Goal: Task Accomplishment & Management: Manage account settings

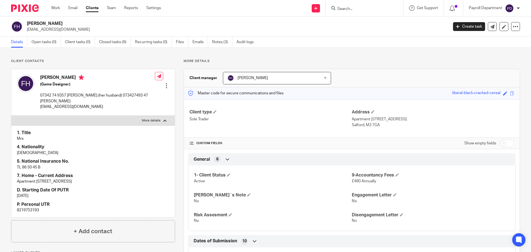
click at [340, 9] on input "Search" at bounding box center [362, 9] width 50 height 5
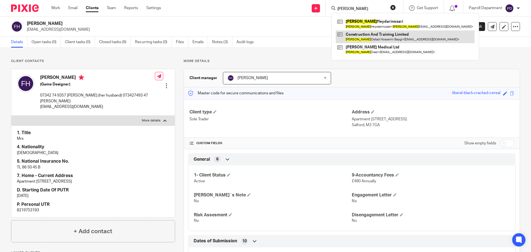
type input "fatemeh"
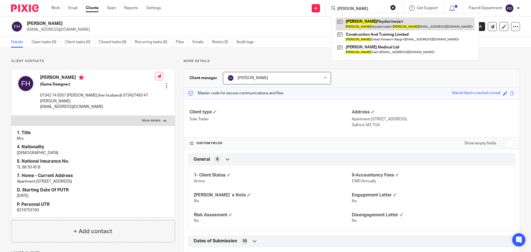
click at [359, 24] on link at bounding box center [405, 23] width 139 height 13
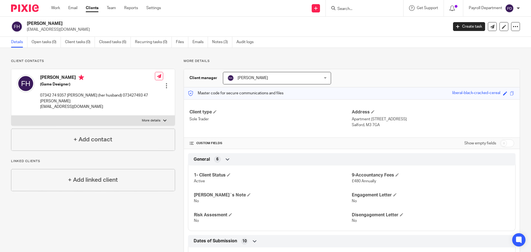
click at [164, 119] on div at bounding box center [164, 120] width 3 height 3
click at [11, 115] on input "More details" at bounding box center [11, 115] width 0 height 0
checkbox input "true"
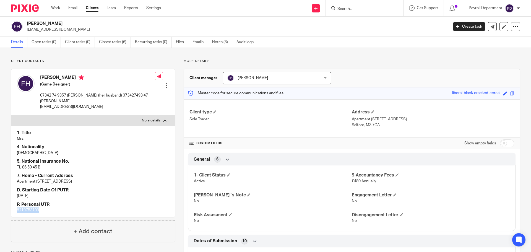
drag, startPoint x: 74, startPoint y: 210, endPoint x: 3, endPoint y: 205, distance: 71.6
click at [3, 205] on div "Client contacts Fatemeh Heydarinozari (Game Designer) 07342 74 9357 Hadi (her h…" at bounding box center [88, 208] width 173 height 298
copy p "8219753193"
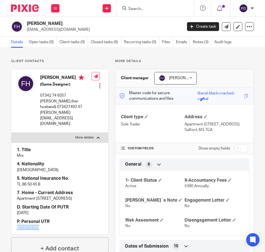
click at [50, 82] on h4 "Fatemeh Heydarinozari" at bounding box center [65, 78] width 51 height 7
copy h4 "Fatemeh Heydarinozari"
drag, startPoint x: 39, startPoint y: 76, endPoint x: 42, endPoint y: 76, distance: 2.8
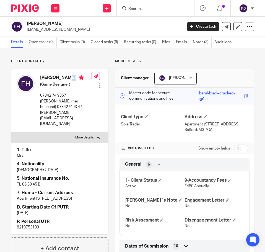
click at [39, 76] on div "Fatemeh Heydarinozari (Game Designer) 07342 74 9357 Hadi (her husband) 07342749…" at bounding box center [54, 101] width 75 height 58
drag, startPoint x: 40, startPoint y: 75, endPoint x: 70, endPoint y: 76, distance: 30.7
click at [70, 76] on div "Fatemeh Heydarinozari (Game Designer) 07342 74 9357 Hadi (her husband) 07342749…" at bounding box center [54, 101] width 75 height 58
copy h4 "Fatemeh"
click at [59, 119] on p "fatemeh1370he@gmail.com" at bounding box center [65, 120] width 51 height 11
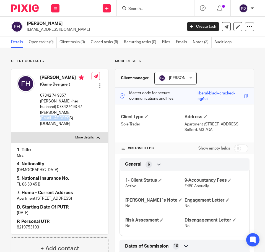
click at [59, 119] on p "fatemeh1370he@gmail.com" at bounding box center [65, 120] width 51 height 11
copy div "fatemeh1370he@gmail.com"
click at [146, 8] on input "Search" at bounding box center [153, 9] width 50 height 5
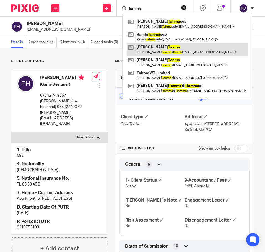
type input "Tamma"
click at [144, 48] on link at bounding box center [187, 49] width 121 height 13
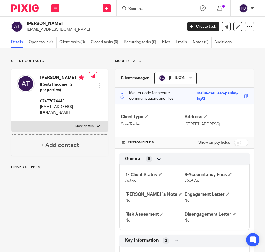
click at [97, 129] on label "More details" at bounding box center [59, 126] width 97 height 10
click at [11, 121] on input "More details" at bounding box center [11, 121] width 0 height 0
checkbox input "true"
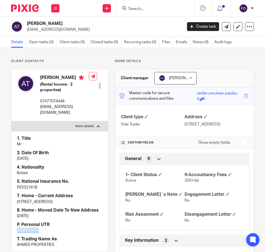
drag, startPoint x: 49, startPoint y: 228, endPoint x: 7, endPoint y: 229, distance: 42.1
copy p "3658750418"
click at [56, 24] on h2 "Ahmed Wathiq Taama" at bounding box center [88, 24] width 122 height 6
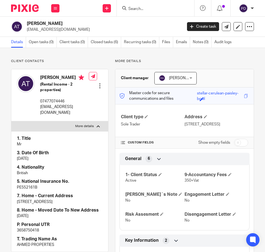
click at [56, 24] on h2 "Ahmed Wathiq Taama" at bounding box center [88, 24] width 122 height 6
copy div "Ahmed Wathiq Taama"
click at [42, 30] on p "taama100@gmail.com" at bounding box center [103, 30] width 152 height 6
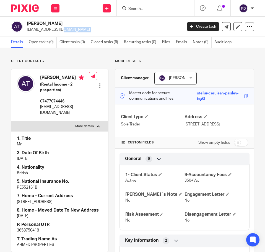
copy main "taama100@gmail.com Create task Update from Companies House Export data Merge Ar…"
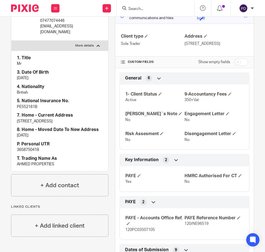
scroll to position [83, 0]
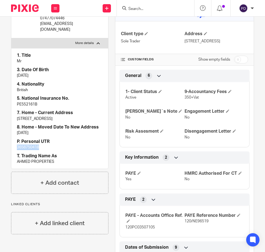
drag, startPoint x: 43, startPoint y: 147, endPoint x: 6, endPoint y: 149, distance: 36.9
click at [6, 149] on div "Client contacts Ahmed Wathiq Taama (Rental Income - 2 properties) 07477074446 t…" at bounding box center [57, 184] width 104 height 417
copy p "3658750418"
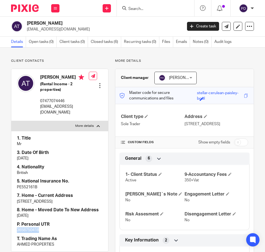
scroll to position [0, 0]
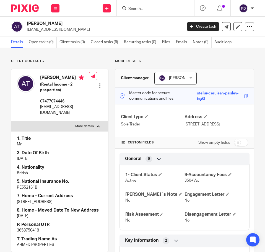
click at [137, 9] on input "Search" at bounding box center [153, 9] width 50 height 5
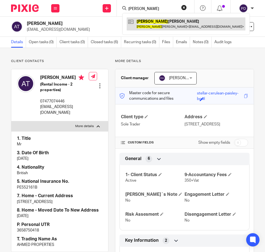
type input "fiona"
click at [144, 23] on link at bounding box center [186, 23] width 119 height 13
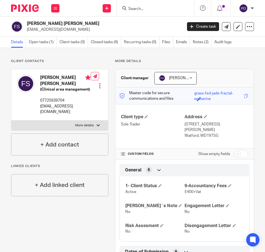
click at [34, 22] on h2 "[PERSON_NAME] [PERSON_NAME]" at bounding box center [88, 24] width 122 height 6
click at [70, 120] on label "More details" at bounding box center [59, 125] width 97 height 10
click at [11, 120] on input "More details" at bounding box center [11, 120] width 0 height 0
checkbox input "true"
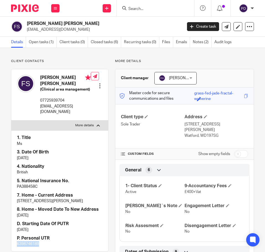
drag, startPoint x: 31, startPoint y: 240, endPoint x: 12, endPoint y: 239, distance: 19.7
click at [12, 240] on div "1. Title Ms 3. Date Of Birth 25/07/1995 4. Nationality British 5. National Insu…" at bounding box center [59, 190] width 97 height 120
copy p "6398746189"
drag, startPoint x: 28, startPoint y: 22, endPoint x: 76, endPoint y: 25, distance: 48.3
click at [76, 25] on h2 "Fiona Pearl Smith" at bounding box center [88, 24] width 122 height 6
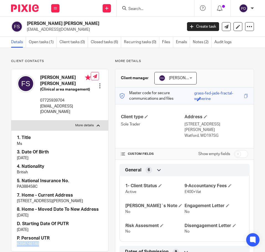
copy h2 "Fiona Pearl Smith"
click at [46, 24] on h2 "Fiona Pearl Smith" at bounding box center [88, 24] width 122 height 6
click at [139, 12] on form at bounding box center [157, 8] width 59 height 7
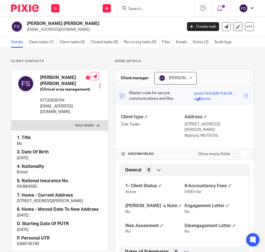
click at [150, 7] on input "Search" at bounding box center [153, 9] width 50 height 5
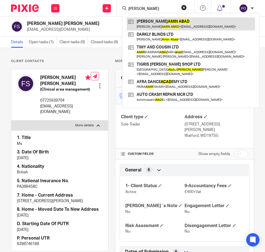
type input "amin abad"
click at [162, 24] on link at bounding box center [191, 23] width 128 height 13
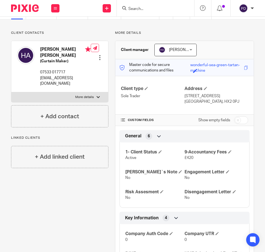
scroll to position [21, 0]
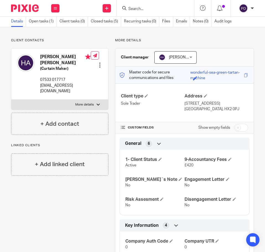
click at [237, 126] on input "checkbox" at bounding box center [241, 128] width 14 height 8
checkbox input "true"
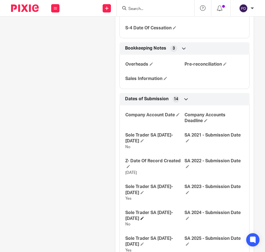
scroll to position [778, 0]
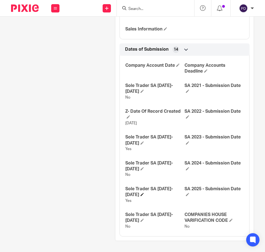
click at [141, 193] on span at bounding box center [142, 194] width 3 height 3
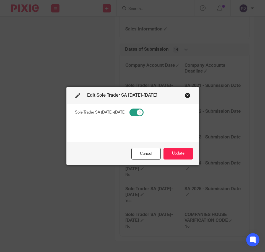
click at [130, 112] on input "checkbox" at bounding box center [137, 112] width 14 height 8
checkbox input "false"
click at [172, 150] on button "Update" at bounding box center [179, 154] width 30 height 12
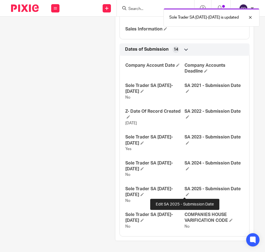
click at [186, 193] on span at bounding box center [187, 194] width 3 height 3
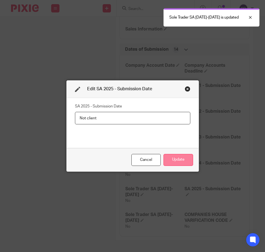
type input "Not client"
click at [178, 164] on button "Update" at bounding box center [179, 160] width 30 height 12
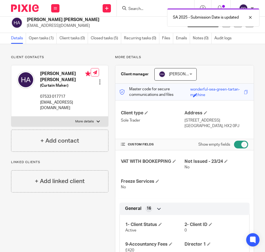
scroll to position [0, 0]
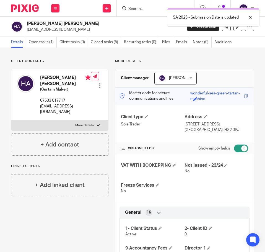
click at [236, 147] on input "checkbox" at bounding box center [241, 148] width 14 height 8
checkbox input "false"
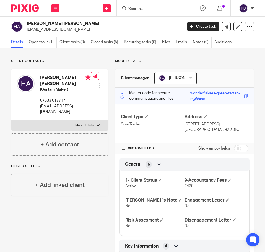
click at [147, 10] on input "Search" at bounding box center [153, 9] width 50 height 5
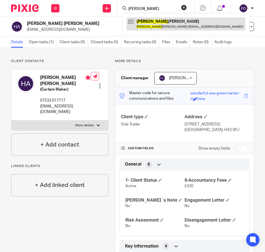
type input "fiona"
click at [145, 20] on link at bounding box center [186, 23] width 119 height 13
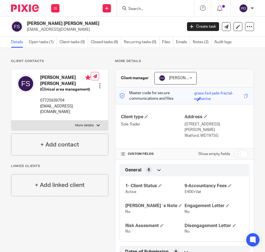
click at [37, 25] on h2 "[PERSON_NAME] [PERSON_NAME]" at bounding box center [88, 24] width 122 height 6
click at [37, 24] on h2 "[PERSON_NAME] [PERSON_NAME]" at bounding box center [88, 24] width 122 height 6
copy div "[PERSON_NAME] [PERSON_NAME]"
click at [48, 29] on p "[EMAIL_ADDRESS][DOMAIN_NAME]" at bounding box center [103, 30] width 152 height 6
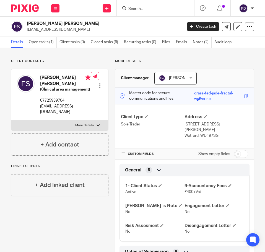
click at [48, 29] on p "[EMAIL_ADDRESS][DOMAIN_NAME]" at bounding box center [103, 30] width 152 height 6
click at [48, 29] on p "fpmacmillan@gmail.com" at bounding box center [103, 30] width 152 height 6
copy main "fpmacmillan@gmail.com Create task Update from Companies House Export data Merge…"
click at [145, 9] on input "Search" at bounding box center [153, 9] width 50 height 5
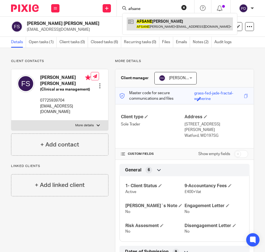
type input "afsane"
click at [153, 25] on link at bounding box center [180, 23] width 106 height 13
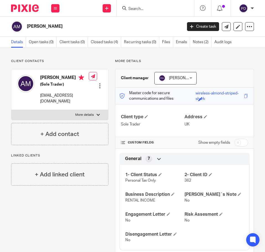
click at [240, 145] on input "checkbox" at bounding box center [241, 143] width 14 height 8
checkbox input "true"
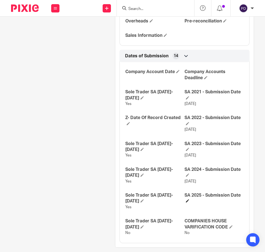
scroll to position [767, 0]
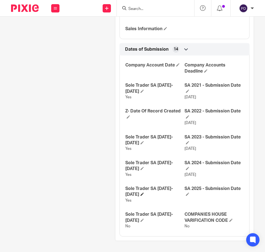
click at [129, 193] on h4 "Sole Trader SA [DATE]-[DATE]" at bounding box center [154, 192] width 59 height 12
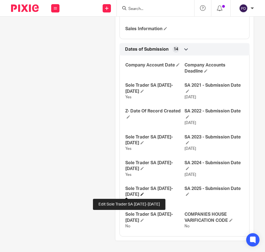
click at [141, 195] on span at bounding box center [142, 193] width 3 height 3
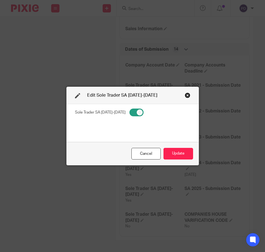
click at [130, 111] on input "checkbox" at bounding box center [137, 112] width 14 height 8
checkbox input "false"
click at [171, 154] on button "Update" at bounding box center [179, 154] width 30 height 12
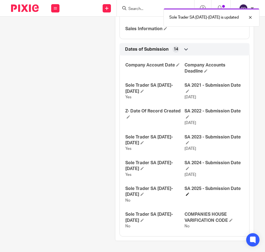
click at [185, 194] on h4 "SA 2025 - Submission Date" at bounding box center [214, 192] width 59 height 12
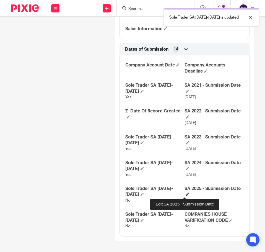
click at [186, 195] on span at bounding box center [187, 193] width 3 height 3
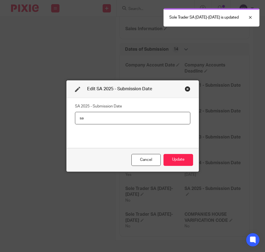
type input "s"
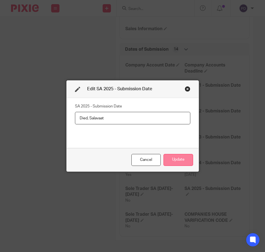
type input "Died, Salavaat"
click at [175, 160] on button "Update" at bounding box center [179, 160] width 30 height 12
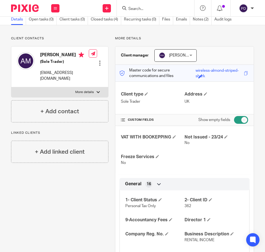
scroll to position [0, 0]
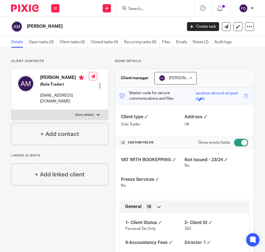
click at [239, 143] on input "checkbox" at bounding box center [241, 143] width 14 height 8
checkbox input "false"
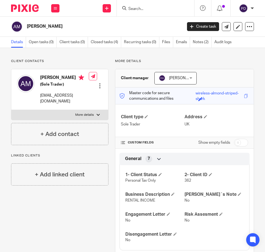
click at [145, 11] on input "Search" at bounding box center [153, 9] width 50 height 5
paste input "Atefeh Einali"
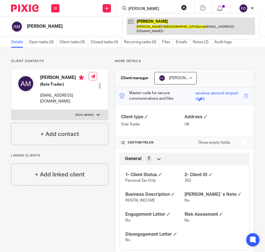
type input "Atefeh Einali"
click at [157, 24] on link at bounding box center [191, 25] width 128 height 17
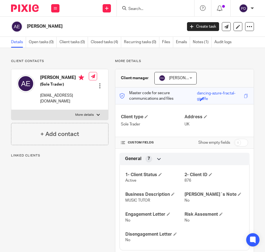
click at [89, 113] on p "More details" at bounding box center [84, 115] width 19 height 4
click at [11, 110] on input "More details" at bounding box center [11, 110] width 0 height 0
checkbox input "true"
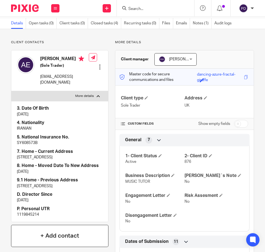
scroll to position [55, 0]
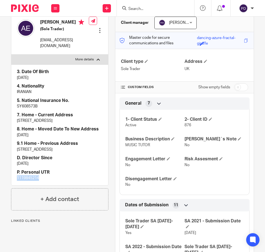
drag, startPoint x: 45, startPoint y: 189, endPoint x: 5, endPoint y: 189, distance: 39.6
click at [5, 189] on div "Client contacts Atefeh Einali (Sole Trader) atefeh.einali86@gmail.com Edit cont…" at bounding box center [57, 190] width 104 height 373
copy p "1119845214"
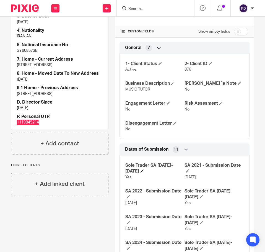
scroll to position [191, 0]
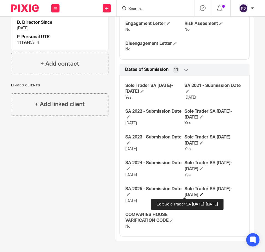
click at [200, 194] on span at bounding box center [201, 194] width 3 height 3
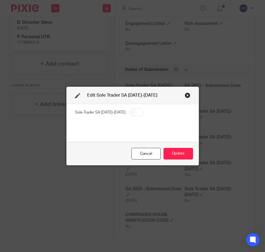
click at [136, 110] on input "checkbox" at bounding box center [137, 112] width 14 height 8
checkbox input "true"
click at [179, 153] on button "Update" at bounding box center [179, 154] width 30 height 12
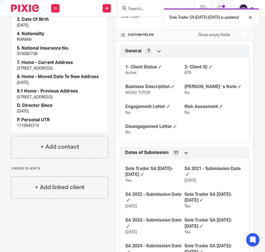
scroll to position [0, 0]
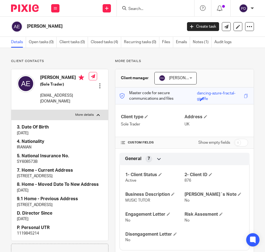
click at [161, 7] on input "Search" at bounding box center [153, 9] width 50 height 5
click at [160, 9] on input "Search" at bounding box center [153, 9] width 50 height 5
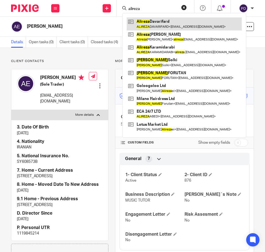
type input "alireza"
click at [162, 20] on link at bounding box center [184, 23] width 115 height 13
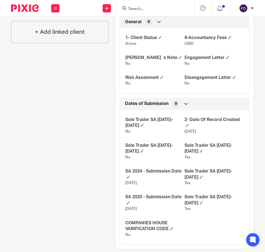
scroll to position [156, 0]
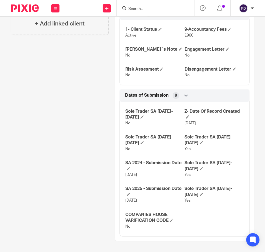
drag, startPoint x: 123, startPoint y: 201, endPoint x: 144, endPoint y: 200, distance: 20.8
click at [144, 200] on div "Sole Trader SA [DATE]-[DATE] No Z- Date Of Record Created [DATE] Sole Trader SA…" at bounding box center [185, 166] width 130 height 139
copy span "[DATE]"
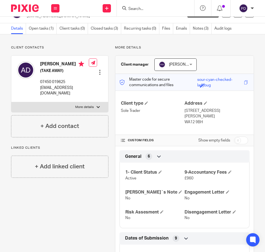
scroll to position [0, 0]
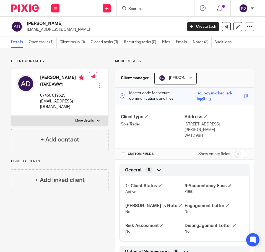
click at [149, 9] on input "Search" at bounding box center [153, 9] width 50 height 5
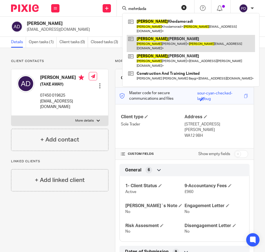
type input "mehrdada"
click at [155, 35] on link at bounding box center [191, 43] width 128 height 17
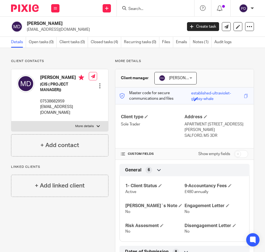
click at [93, 130] on label "More details" at bounding box center [59, 126] width 97 height 10
click at [11, 121] on input "More details" at bounding box center [11, 121] width 0 height 0
checkbox input "true"
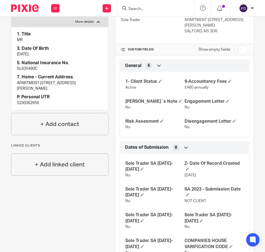
scroll to position [111, 0]
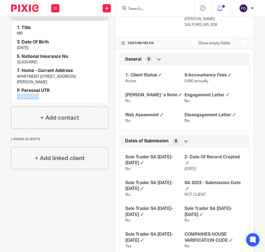
drag, startPoint x: 47, startPoint y: 104, endPoint x: 0, endPoint y: 99, distance: 47.8
click at [0, 99] on html "Work Email Clients Team Reports Settings Work Email Clients Team Reports Settin…" at bounding box center [132, 126] width 265 height 252
copy p "5230362956"
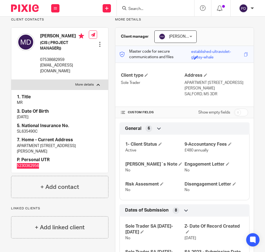
scroll to position [0, 0]
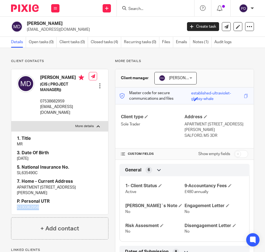
click at [237, 155] on input "checkbox" at bounding box center [241, 154] width 14 height 8
checkbox input "true"
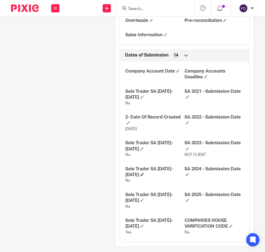
scroll to position [778, 0]
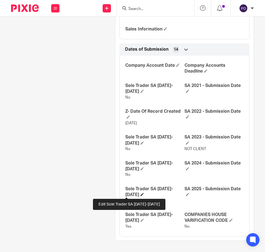
click at [141, 195] on span at bounding box center [142, 194] width 3 height 3
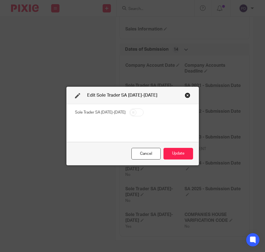
click at [130, 112] on input "checkbox" at bounding box center [137, 112] width 14 height 8
checkbox input "true"
click at [179, 157] on button "Update" at bounding box center [179, 154] width 30 height 12
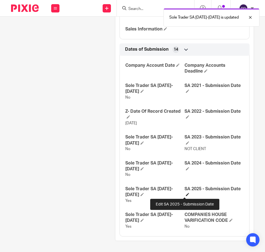
click at [186, 194] on span at bounding box center [187, 194] width 3 height 3
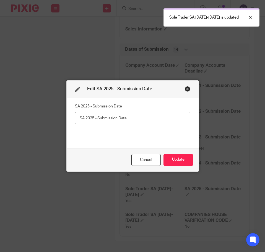
click at [154, 119] on input "text" at bounding box center [132, 118] width 115 height 12
type input "14/10/2025"
click at [181, 157] on button "Update" at bounding box center [179, 160] width 30 height 12
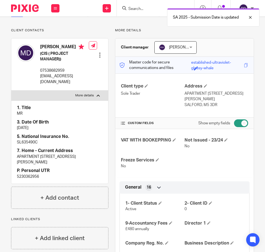
scroll to position [0, 0]
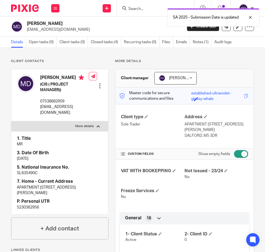
click at [239, 152] on input "checkbox" at bounding box center [241, 154] width 14 height 8
checkbox input "false"
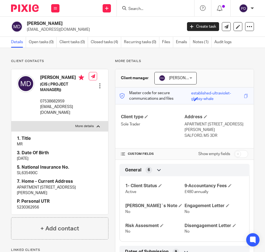
click at [46, 24] on h2 "Mehrdad Darroudi" at bounding box center [88, 24] width 122 height 6
copy div "Mehrdad Darroudi"
click at [46, 31] on p "mehrdad_mcr@yahoo.co.uk" at bounding box center [103, 30] width 152 height 6
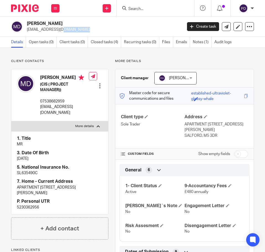
click at [46, 31] on p "mehrdad_mcr@yahoo.co.uk" at bounding box center [103, 30] width 152 height 6
copy main "mehrdad_mcr@yahoo.co.uk Create task Update from Companies House Export data Mer…"
drag, startPoint x: 27, startPoint y: 22, endPoint x: 45, endPoint y: 24, distance: 17.2
click at [45, 24] on h2 "Mehrdad Darroudi" at bounding box center [88, 24] width 122 height 6
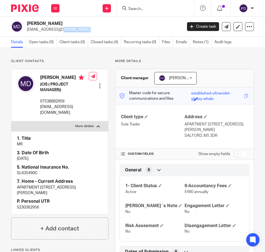
copy h2 "Mehrdad"
click at [63, 112] on p "mehrdad_mcr@yahoo.co.uk" at bounding box center [64, 109] width 49 height 11
click at [62, 112] on p "mehrdad_mcr@yahoo.co.uk" at bounding box center [64, 109] width 49 height 11
drag, startPoint x: 44, startPoint y: 213, endPoint x: -2, endPoint y: 212, distance: 46.5
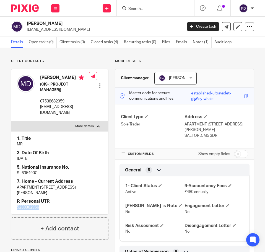
click at [0, 212] on html "Work Email Clients Team Reports Settings Work Email Clients Team Reports Settin…" at bounding box center [132, 126] width 265 height 252
copy p "5230362956"
click at [146, 7] on input "Search" at bounding box center [153, 9] width 50 height 5
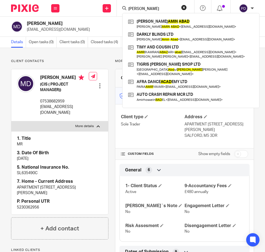
type input "amin abad"
click button "submit" at bounding box center [0, 0] width 0 height 0
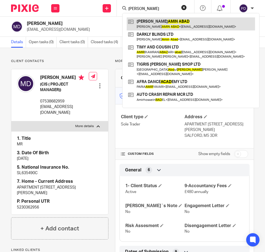
click at [158, 17] on link at bounding box center [191, 23] width 128 height 13
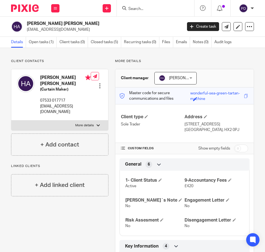
click at [153, 7] on input "Search" at bounding box center [153, 9] width 50 height 5
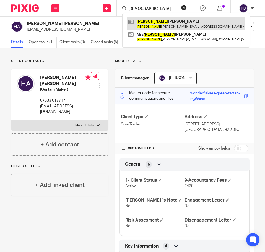
type input "[DEMOGRAPHIC_DATA]"
click at [170, 18] on link at bounding box center [186, 23] width 119 height 13
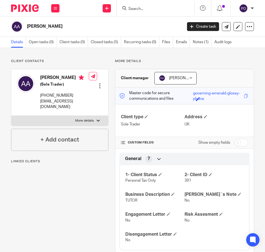
scroll to position [165, 0]
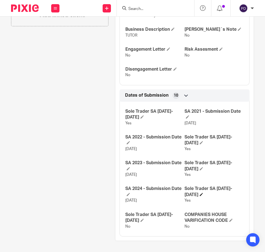
click at [200, 193] on span at bounding box center [201, 194] width 3 height 3
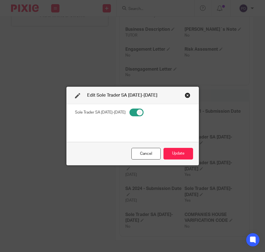
click at [132, 109] on input "checkbox" at bounding box center [137, 112] width 14 height 8
checkbox input "false"
click at [174, 151] on button "Update" at bounding box center [179, 154] width 30 height 12
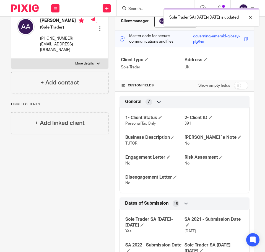
scroll to position [0, 0]
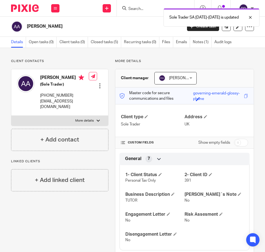
click at [234, 143] on input "checkbox" at bounding box center [241, 143] width 14 height 8
checkbox input "true"
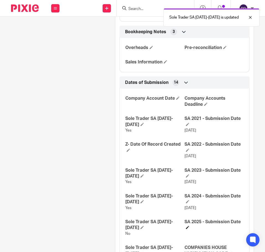
scroll to position [767, 0]
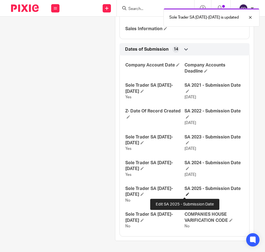
click at [186, 193] on span at bounding box center [187, 193] width 3 height 3
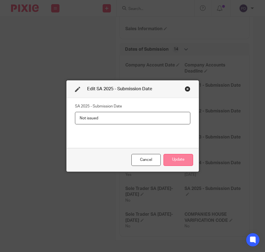
type input "Not issued"
click at [183, 164] on button "Update" at bounding box center [179, 160] width 30 height 12
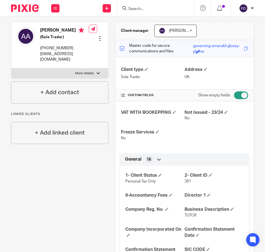
scroll to position [0, 0]
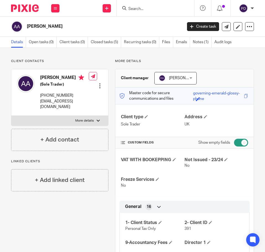
click at [237, 142] on input "checkbox" at bounding box center [241, 143] width 14 height 8
checkbox input "false"
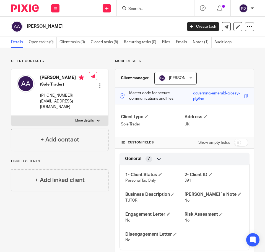
click at [147, 6] on form at bounding box center [157, 8] width 59 height 7
click at [148, 9] on input "Search" at bounding box center [153, 9] width 50 height 5
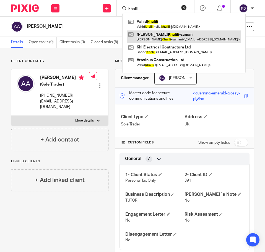
type input "khalili"
click at [156, 42] on link at bounding box center [184, 36] width 115 height 13
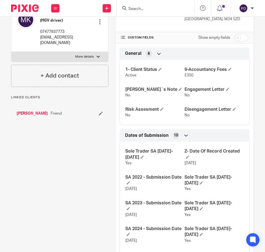
scroll to position [156, 0]
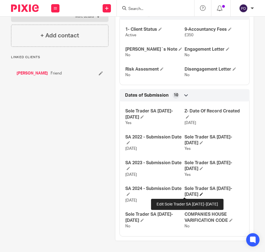
click at [200, 194] on span at bounding box center [201, 193] width 3 height 3
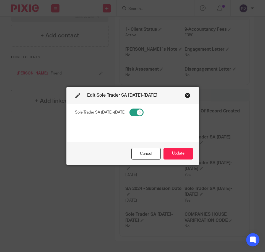
click at [132, 108] on input "checkbox" at bounding box center [137, 112] width 14 height 8
checkbox input "false"
click at [182, 156] on button "Update" at bounding box center [179, 154] width 30 height 12
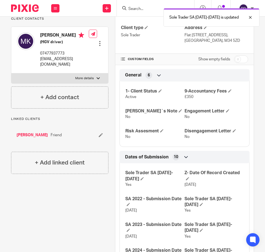
scroll to position [0, 0]
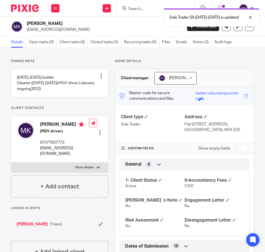
click at [239, 152] on input "checkbox" at bounding box center [241, 148] width 14 height 8
checkbox input "true"
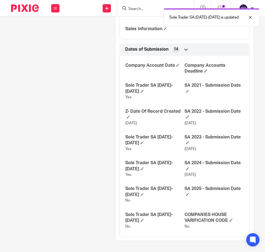
scroll to position [778, 0]
drag, startPoint x: 187, startPoint y: 193, endPoint x: 184, endPoint y: 194, distance: 2.9
click at [187, 193] on h4 "SA 2025 - Submission Date" at bounding box center [214, 192] width 59 height 12
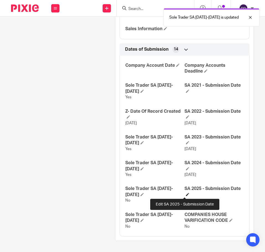
click at [186, 194] on span at bounding box center [187, 194] width 3 height 3
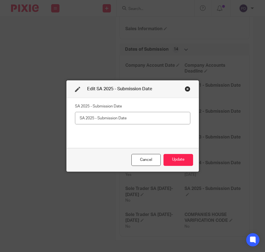
click at [128, 117] on input "text" at bounding box center [132, 118] width 115 height 12
type input "Done by himself due to accountancy fee"
click at [178, 160] on button "Update" at bounding box center [179, 160] width 30 height 12
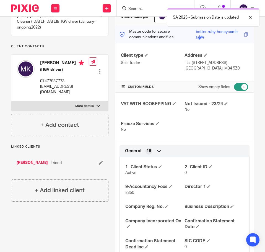
scroll to position [0, 0]
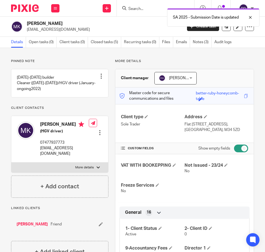
click at [237, 152] on input "checkbox" at bounding box center [241, 148] width 14 height 8
checkbox input "false"
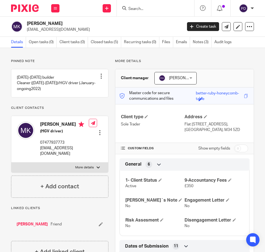
click at [169, 8] on input "Search" at bounding box center [153, 9] width 50 height 5
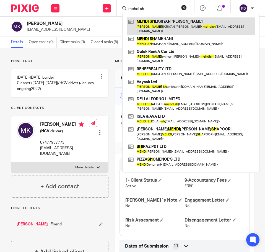
type input "mehdi sh"
click at [176, 21] on link at bounding box center [191, 25] width 128 height 17
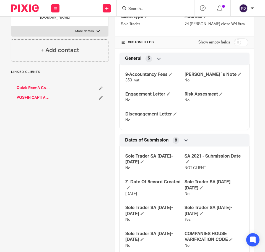
scroll to position [119, 0]
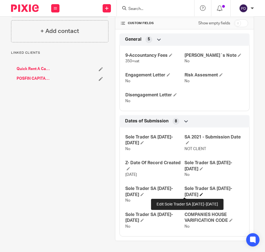
click at [200, 195] on span at bounding box center [201, 194] width 3 height 3
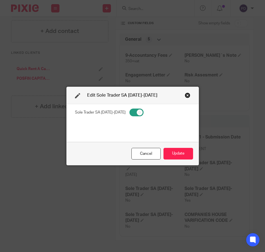
click at [132, 112] on input "checkbox" at bounding box center [137, 112] width 14 height 8
checkbox input "false"
click at [171, 152] on button "Update" at bounding box center [179, 154] width 30 height 12
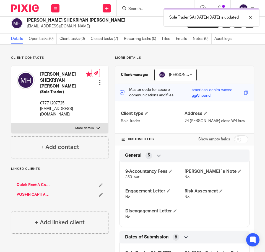
scroll to position [0, 0]
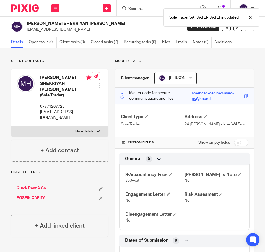
click at [237, 143] on input "checkbox" at bounding box center [241, 143] width 14 height 8
checkbox input "true"
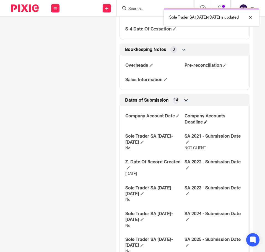
scroll to position [767, 0]
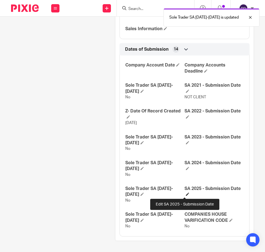
click at [186, 192] on span at bounding box center [187, 193] width 3 height 3
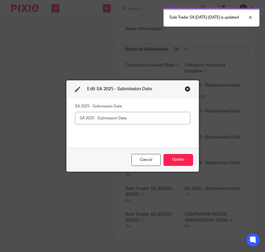
click at [133, 113] on input "text" at bounding box center [132, 118] width 115 height 12
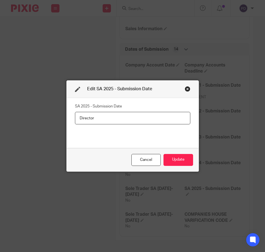
type input "Director"
click at [170, 154] on div "Cancel Update" at bounding box center [133, 159] width 132 height 23
click at [180, 160] on button "Update" at bounding box center [179, 160] width 30 height 12
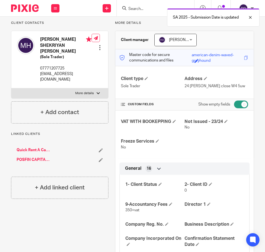
scroll to position [0, 0]
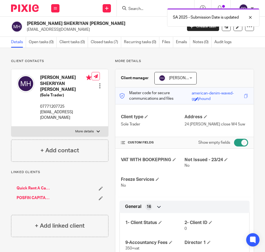
click at [234, 139] on input "checkbox" at bounding box center [241, 143] width 14 height 8
checkbox input "false"
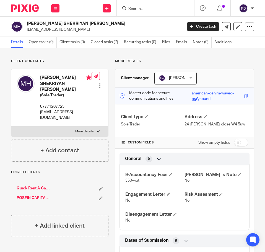
click at [18, 8] on img at bounding box center [25, 7] width 28 height 7
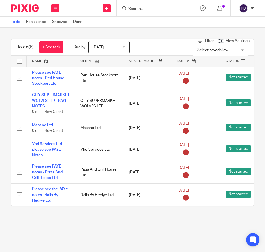
click at [161, 9] on input "Search" at bounding box center [153, 9] width 50 height 5
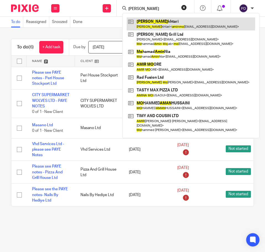
type input "[PERSON_NAME]"
click at [159, 22] on link at bounding box center [191, 23] width 128 height 13
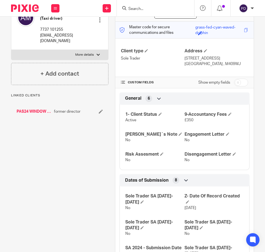
scroll to position [125, 0]
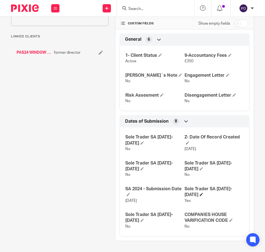
click at [185, 196] on h4 "Sole Trader SA [DATE]-[DATE]" at bounding box center [214, 192] width 59 height 12
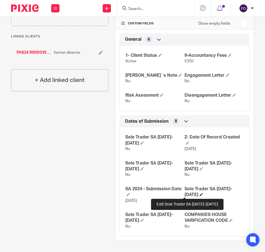
click at [200, 193] on span at bounding box center [201, 194] width 3 height 3
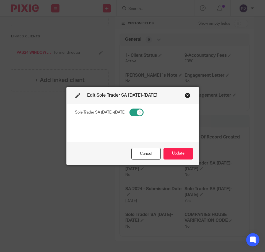
click at [130, 112] on input "checkbox" at bounding box center [137, 112] width 14 height 8
checkbox input "false"
click at [180, 157] on button "Update" at bounding box center [179, 154] width 30 height 12
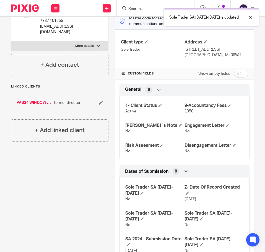
scroll to position [0, 0]
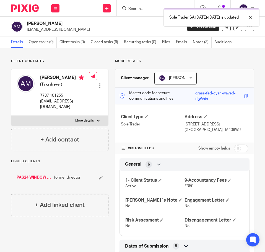
click at [236, 149] on input "checkbox" at bounding box center [241, 148] width 14 height 8
checkbox input "true"
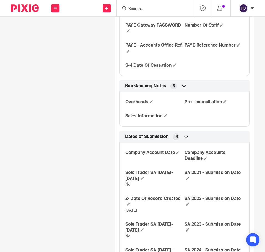
scroll to position [773, 0]
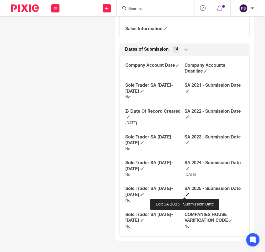
click at [186, 193] on span at bounding box center [187, 194] width 3 height 3
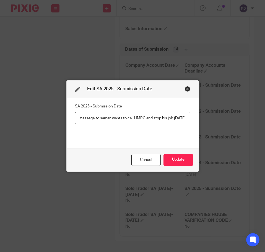
scroll to position [0, 18]
click at [101, 118] on input "Left massege to saman.wants to call HMRC and stop his job [DATE]" at bounding box center [132, 118] width 115 height 12
click at [79, 118] on input "Left massege to saman. wants to call HMRC and stop his job [DATE]" at bounding box center [132, 118] width 115 height 12
type input "Left message to [PERSON_NAME]. wants to call HMRC and stop his job [DATE]"
click at [174, 161] on button "Update" at bounding box center [179, 160] width 30 height 12
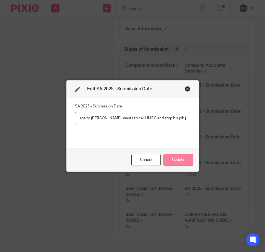
scroll to position [0, 0]
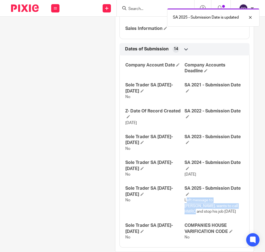
drag, startPoint x: 189, startPoint y: 202, endPoint x: 212, endPoint y: 208, distance: 24.4
click at [212, 208] on p "Left message to [PERSON_NAME]. wants to call HMRC and stop his job [DATE]" at bounding box center [214, 205] width 59 height 17
click at [185, 203] on p "Left message to [PERSON_NAME]. wants to call HMRC and stop his job [DATE]" at bounding box center [214, 205] width 59 height 17
drag, startPoint x: 182, startPoint y: 199, endPoint x: 210, endPoint y: 213, distance: 30.9
click at [210, 213] on p "Left message to [PERSON_NAME]. wants to call HMRC and stop his job [DATE]" at bounding box center [214, 205] width 59 height 17
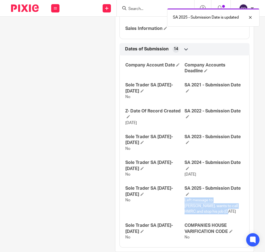
copy span "Left message to [PERSON_NAME]. wants to call HMRC and stop his job [DATE]"
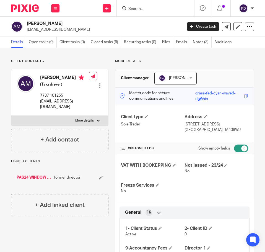
click at [234, 146] on input "checkbox" at bounding box center [241, 148] width 14 height 8
checkbox input "false"
